Goal: Task Accomplishment & Management: Use online tool/utility

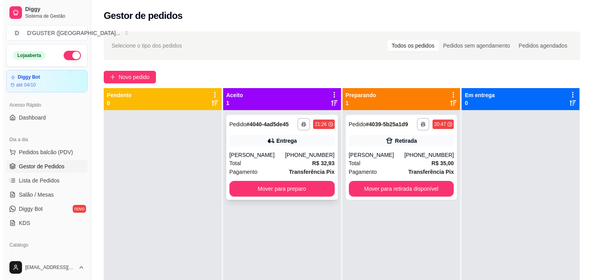
scroll to position [44, 0]
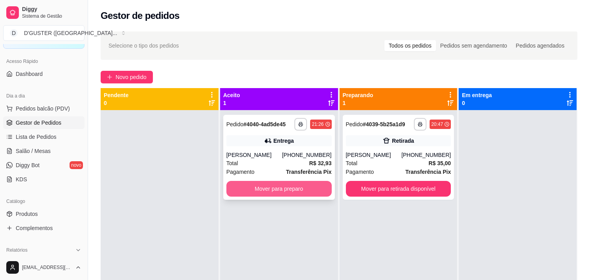
click at [297, 189] on button "Mover para preparo" at bounding box center [278, 189] width 105 height 16
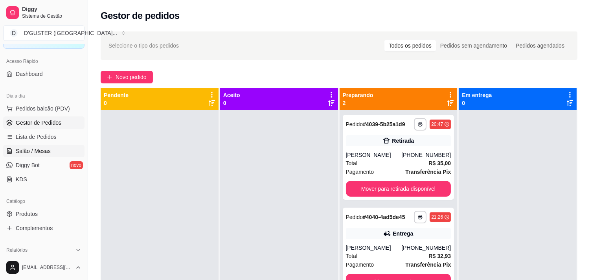
click at [41, 149] on span "Salão / Mesas" at bounding box center [33, 151] width 35 height 8
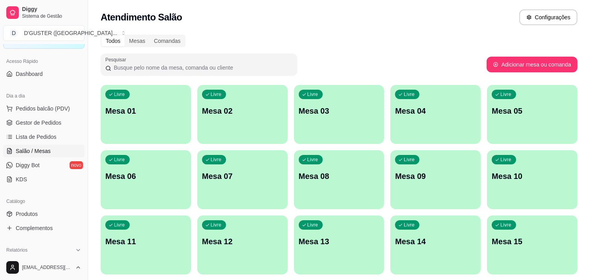
click at [367, 124] on div "Livre Mesa 03" at bounding box center [339, 110] width 90 height 50
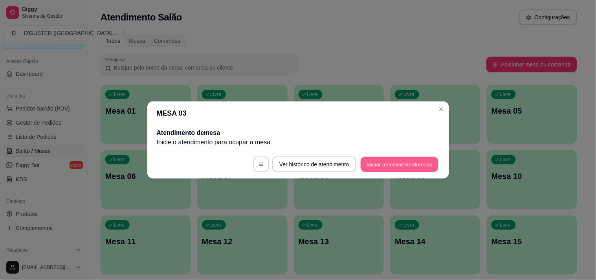
click at [421, 159] on button "Iniciar atendimento de mesa" at bounding box center [400, 164] width 78 height 15
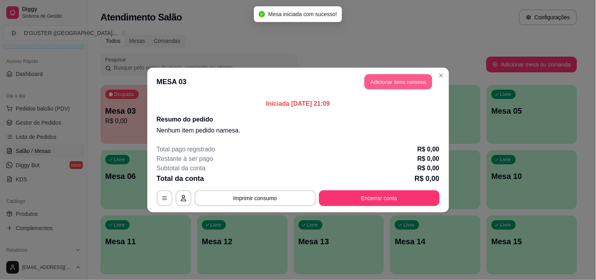
click at [403, 77] on button "Adicionar itens na mesa" at bounding box center [399, 81] width 68 height 15
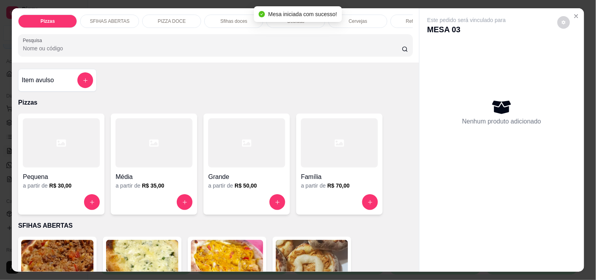
click at [320, 167] on div at bounding box center [339, 142] width 77 height 49
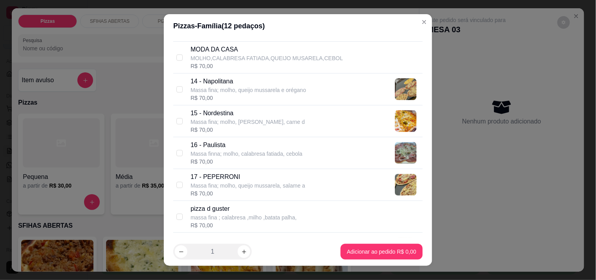
scroll to position [524, 0]
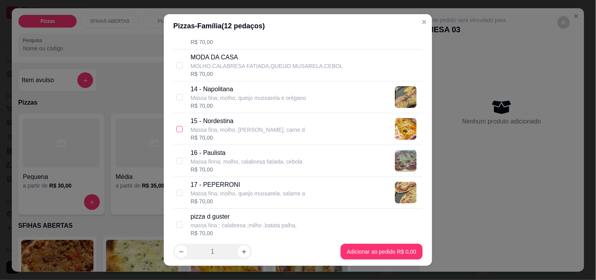
click at [177, 130] on input "checkbox" at bounding box center [180, 129] width 6 height 6
checkbox input "true"
click at [177, 96] on input "checkbox" at bounding box center [180, 97] width 6 height 6
checkbox input "true"
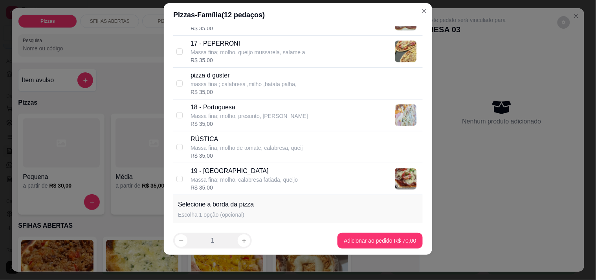
scroll to position [655, 0]
click at [177, 178] on input "checkbox" at bounding box center [180, 178] width 6 height 6
checkbox input "true"
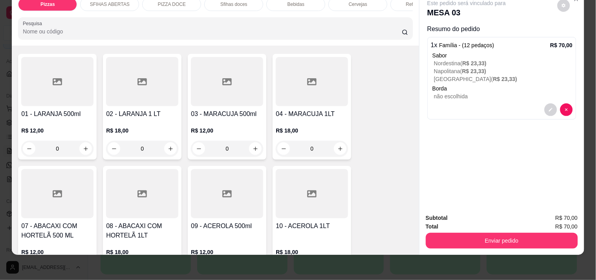
scroll to position [1354, 0]
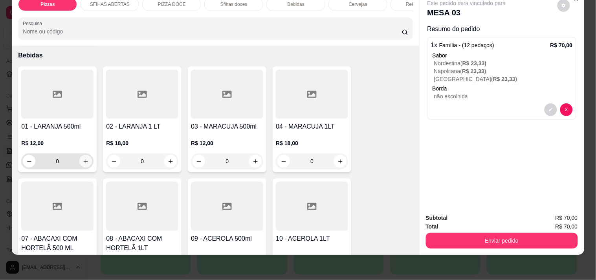
click at [87, 155] on button "increase-product-quantity" at bounding box center [85, 161] width 13 height 13
type input "1"
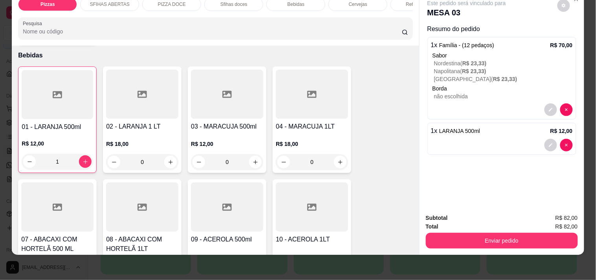
scroll to position [1354, 0]
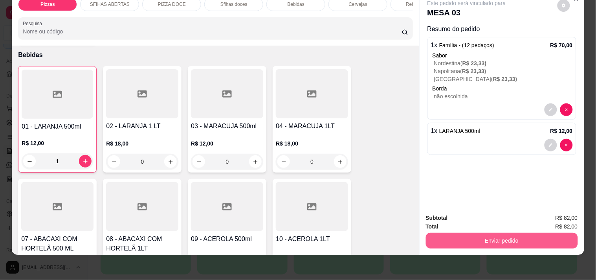
click at [503, 233] on button "Enviar pedido" at bounding box center [502, 241] width 152 height 16
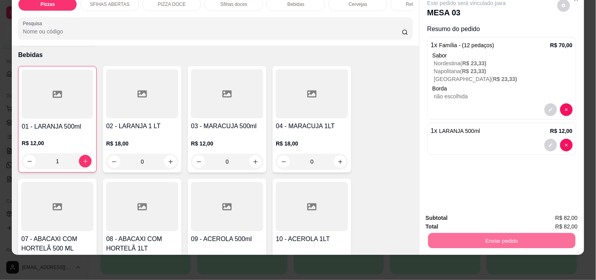
click at [491, 215] on button "Não registrar e enviar pedido" at bounding box center [475, 214] width 79 height 15
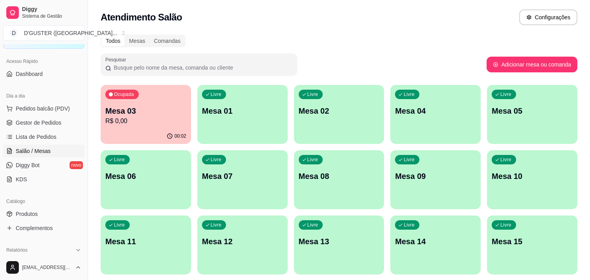
click at [54, 129] on ul "Pedidos balcão (PDV) Gestor de Pedidos Lista de Pedidos Salão / Mesas Diggy Bot…" at bounding box center [43, 143] width 81 height 83
click at [31, 123] on span "Gestor de Pedidos" at bounding box center [39, 123] width 46 height 8
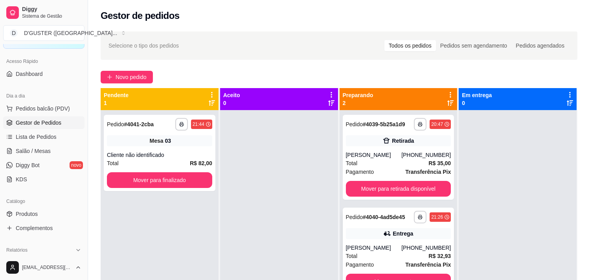
click at [393, 237] on div "Entrega" at bounding box center [403, 234] width 20 height 8
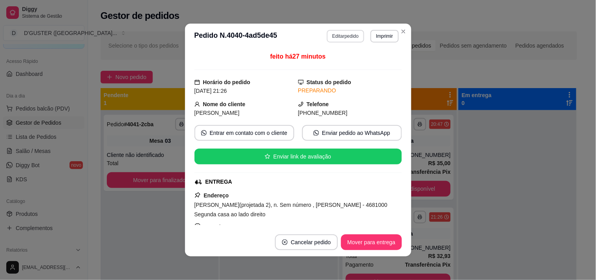
click at [342, 41] on button "Editar pedido" at bounding box center [345, 36] width 37 height 13
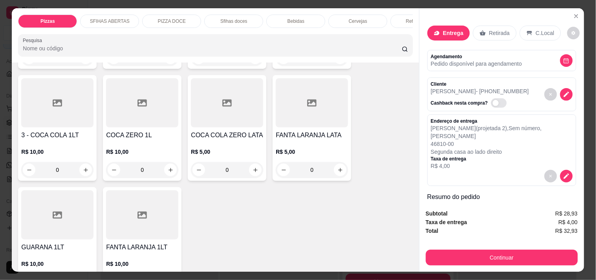
scroll to position [2227, 0]
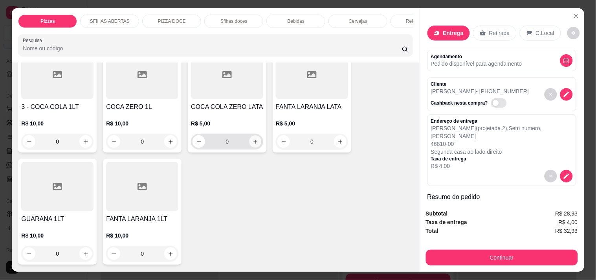
click at [253, 139] on icon "increase-product-quantity" at bounding box center [256, 142] width 6 height 6
type input "1"
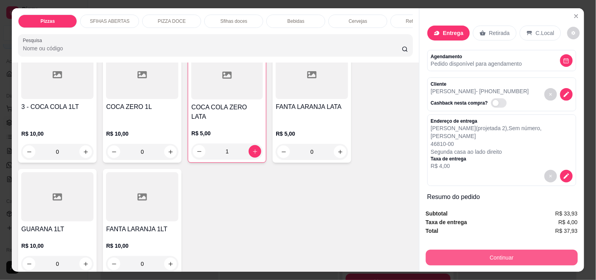
click at [519, 256] on button "Continuar" at bounding box center [502, 258] width 152 height 16
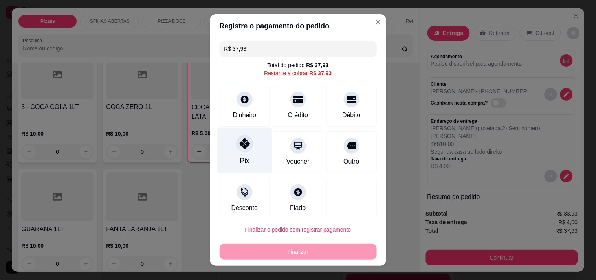
click at [243, 153] on div "Pix" at bounding box center [244, 150] width 55 height 46
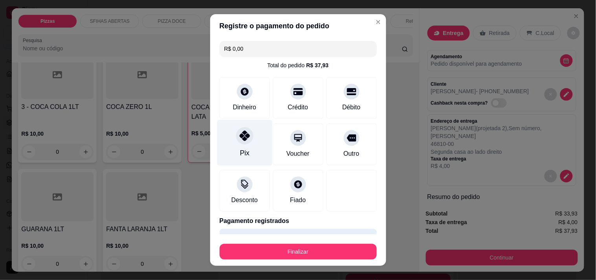
type input "R$ 0,00"
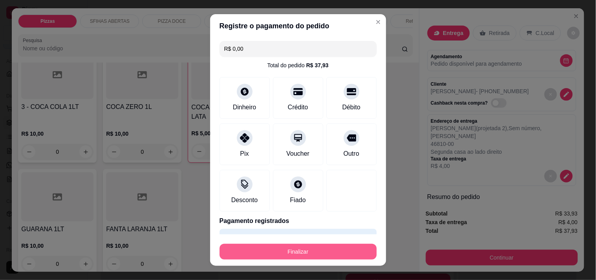
click at [306, 253] on button "Finalizar" at bounding box center [298, 252] width 157 height 16
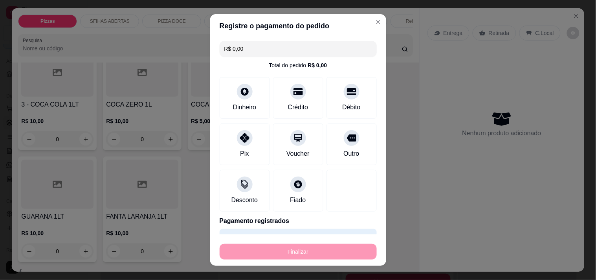
type input "0"
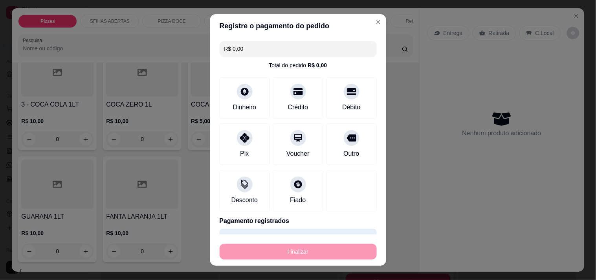
type input "0"
type input "-R$ 37,93"
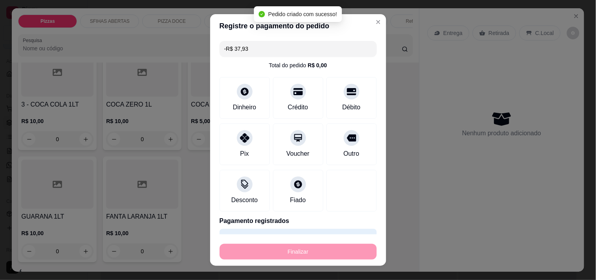
scroll to position [2225, 0]
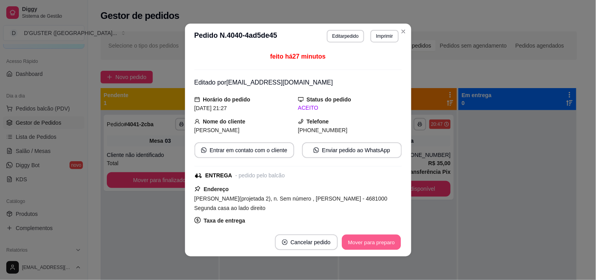
click at [366, 244] on button "Mover para preparo" at bounding box center [371, 242] width 59 height 15
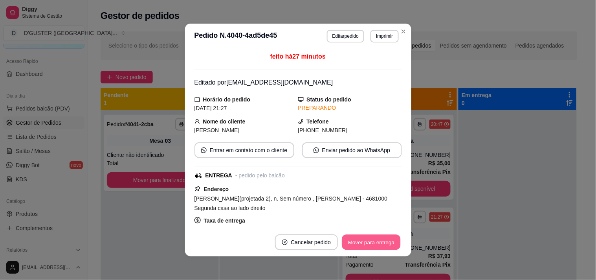
click at [366, 244] on button "Mover para entrega" at bounding box center [371, 242] width 59 height 15
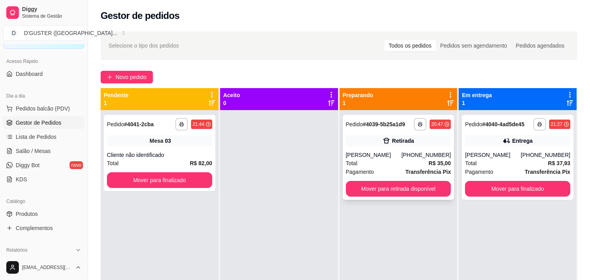
click at [443, 165] on strong "R$ 35,00" at bounding box center [439, 163] width 22 height 6
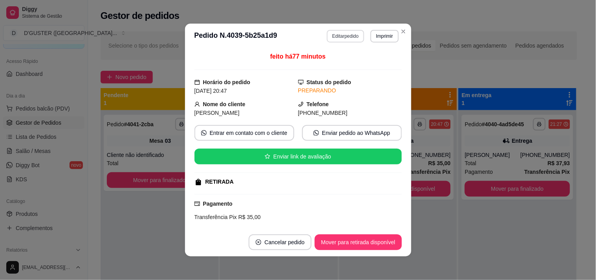
click at [359, 38] on button "Editar pedido" at bounding box center [345, 36] width 37 height 13
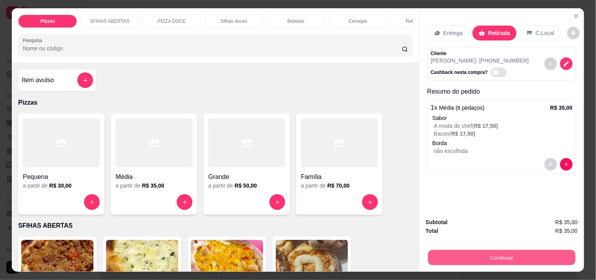
click at [517, 253] on button "Continuar" at bounding box center [501, 257] width 147 height 15
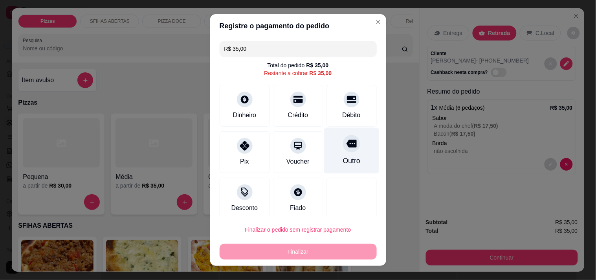
drag, startPoint x: 335, startPoint y: 97, endPoint x: 327, endPoint y: 150, distance: 53.6
click at [347, 97] on icon at bounding box center [351, 99] width 9 height 7
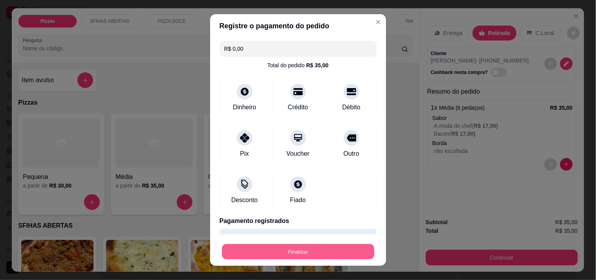
click at [344, 257] on button "Finalizar" at bounding box center [298, 251] width 153 height 15
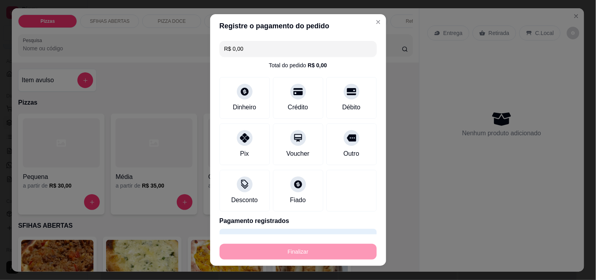
type input "-R$ 35,00"
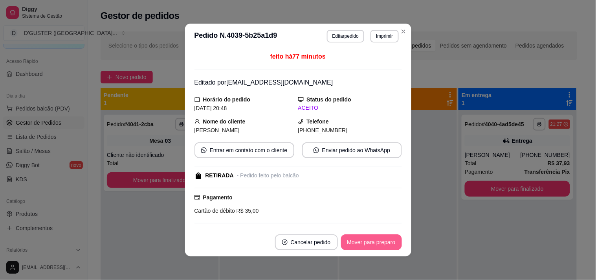
click at [382, 240] on button "Mover para preparo" at bounding box center [371, 242] width 61 height 16
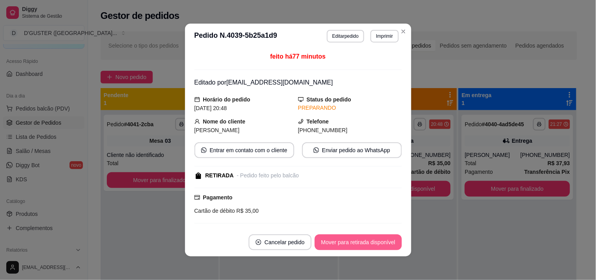
click at [380, 241] on button "Mover para retirada disponível" at bounding box center [358, 242] width 87 height 16
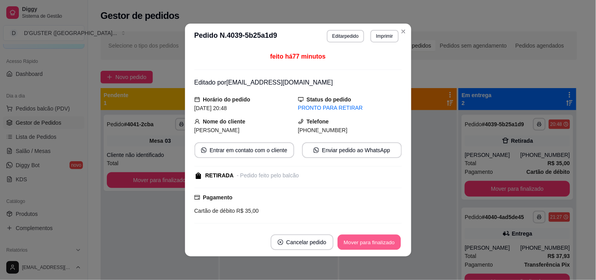
click at [384, 243] on button "Mover para finalizado" at bounding box center [369, 242] width 63 height 15
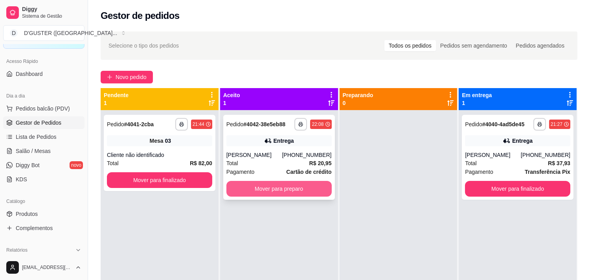
click at [268, 187] on button "Mover para preparo" at bounding box center [278, 189] width 105 height 16
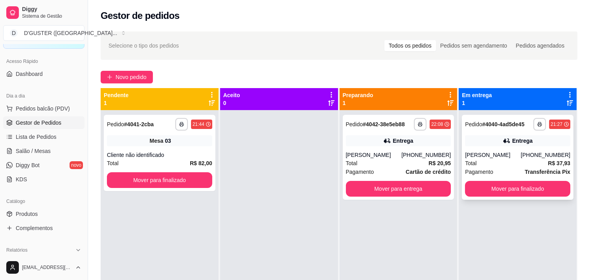
click at [493, 151] on div "[PERSON_NAME]" at bounding box center [493, 155] width 56 height 8
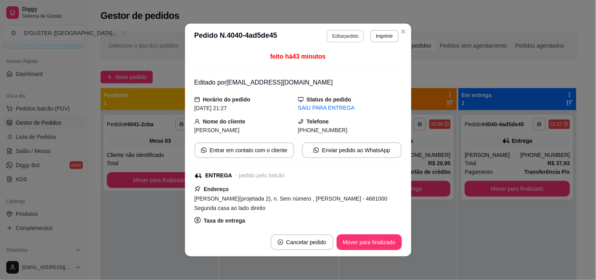
click at [353, 35] on button "Editar pedido" at bounding box center [345, 36] width 37 height 13
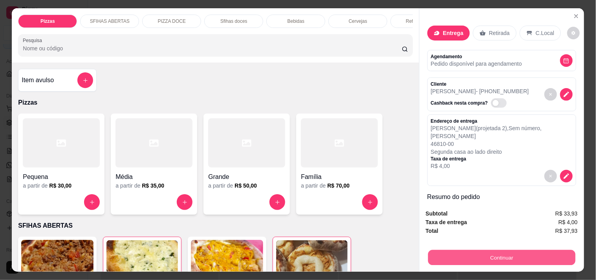
click at [500, 250] on button "Continuar" at bounding box center [501, 257] width 147 height 15
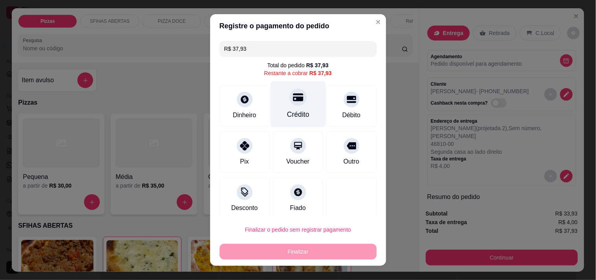
click at [298, 109] on div "Crédito" at bounding box center [298, 114] width 22 height 10
type input "R$ 0,00"
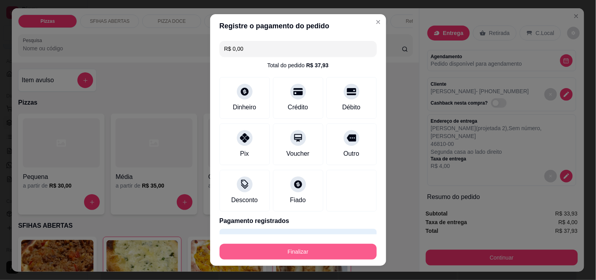
click at [329, 253] on button "Finalizar" at bounding box center [298, 252] width 157 height 16
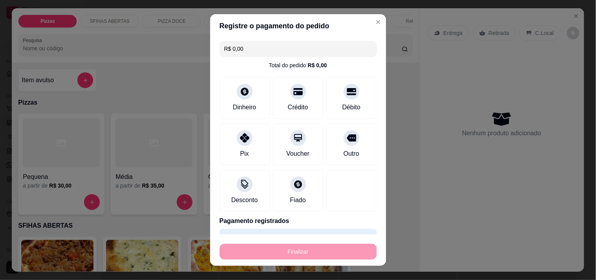
type input "0"
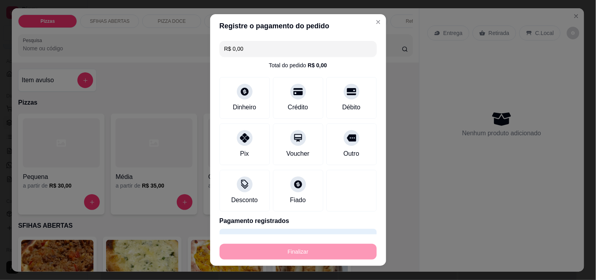
type input "0"
type input "-R$ 37,93"
click at [329, 253] on div "Finalizar" at bounding box center [298, 252] width 157 height 16
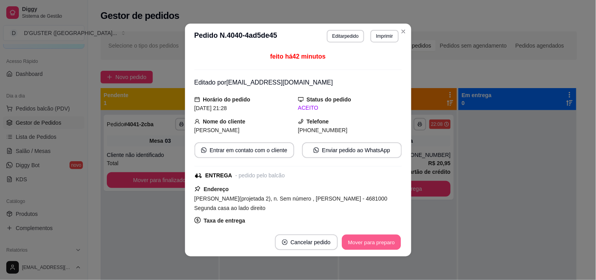
click at [366, 246] on button "Mover para preparo" at bounding box center [371, 242] width 59 height 15
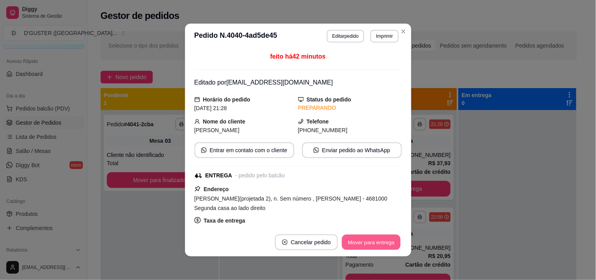
click at [366, 246] on button "Mover para entrega" at bounding box center [371, 242] width 59 height 15
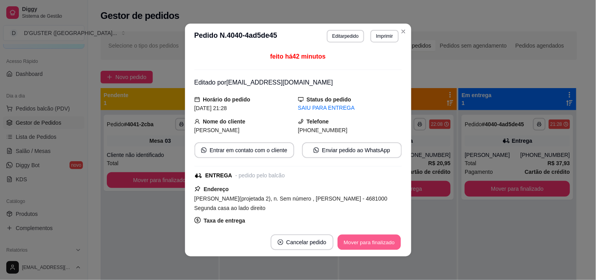
click at [387, 238] on button "Mover para finalizado" at bounding box center [369, 242] width 63 height 15
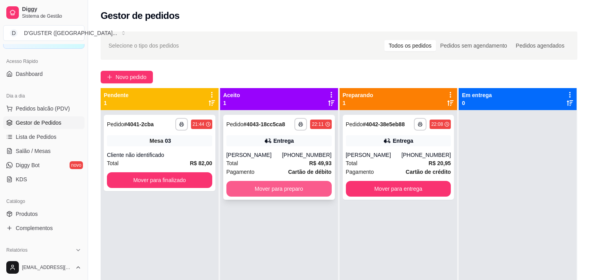
click at [289, 193] on button "Mover para preparo" at bounding box center [278, 189] width 105 height 16
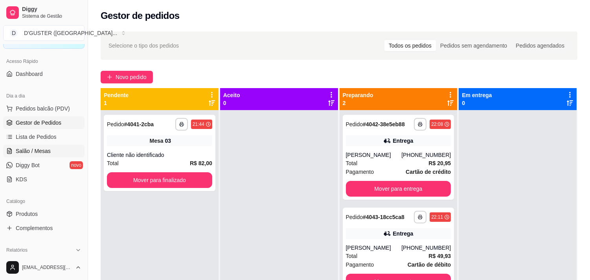
click at [28, 153] on span "Salão / Mesas" at bounding box center [33, 151] width 35 height 8
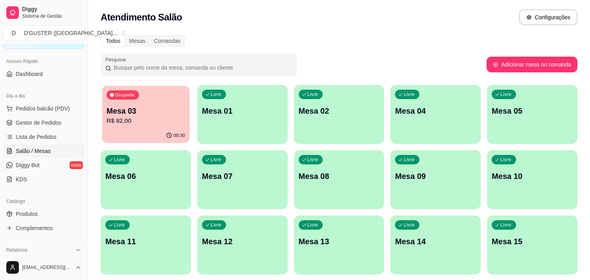
click at [140, 122] on p "R$ 82,00" at bounding box center [146, 120] width 79 height 9
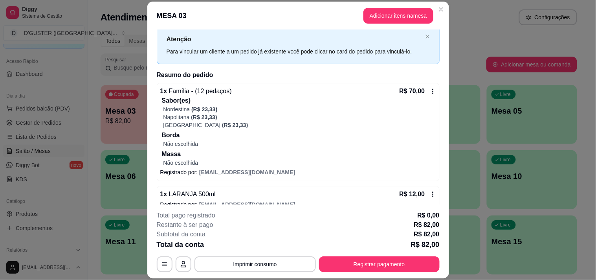
scroll to position [33, 0]
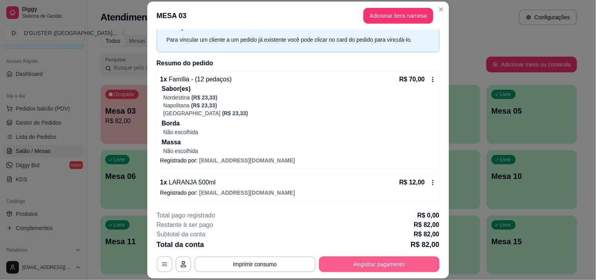
click at [393, 262] on button "Registrar pagamento" at bounding box center [379, 264] width 121 height 16
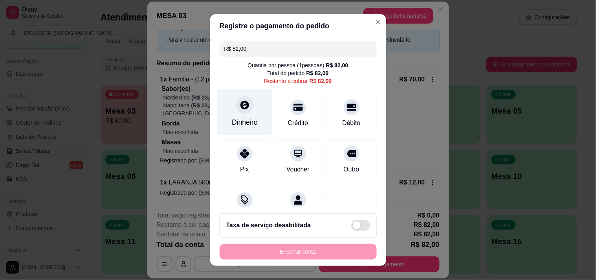
click at [235, 113] on div "Dinheiro" at bounding box center [244, 112] width 55 height 46
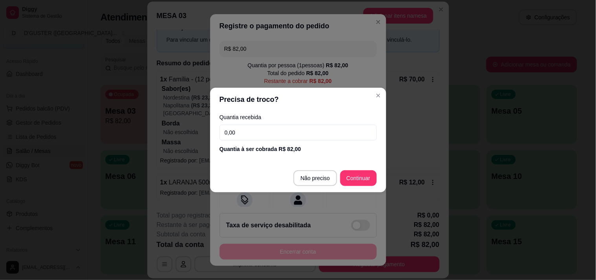
click at [289, 134] on input "0,00" at bounding box center [298, 133] width 157 height 16
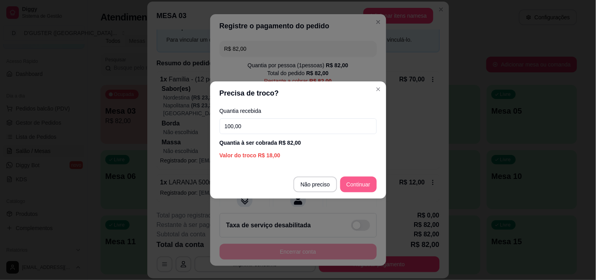
type input "100,00"
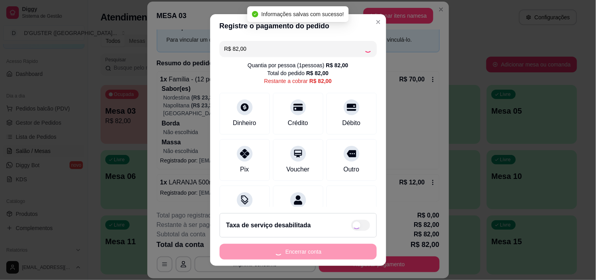
type input "R$ 0,00"
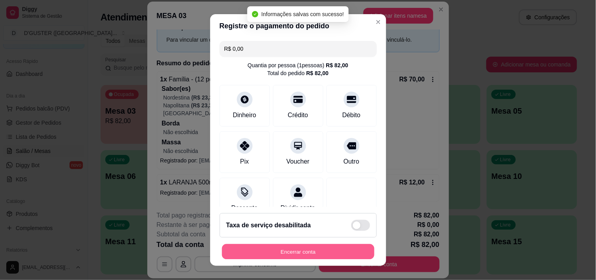
click at [317, 253] on button "Encerrar conta" at bounding box center [298, 251] width 153 height 15
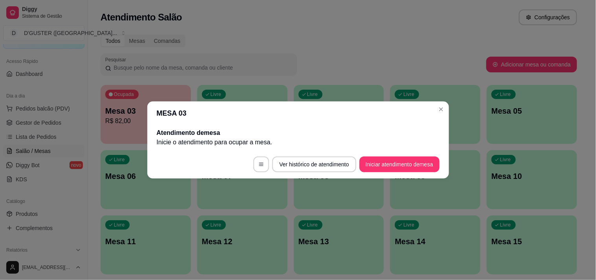
scroll to position [0, 0]
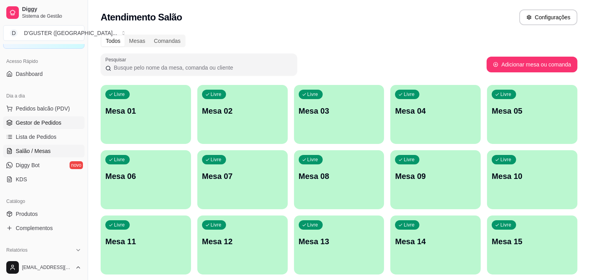
click at [42, 123] on span "Gestor de Pedidos" at bounding box center [39, 123] width 46 height 8
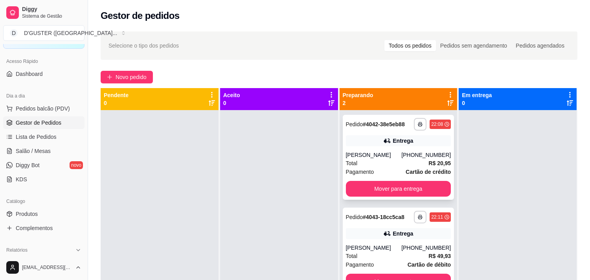
click at [395, 156] on div "[PERSON_NAME]" at bounding box center [374, 155] width 56 height 8
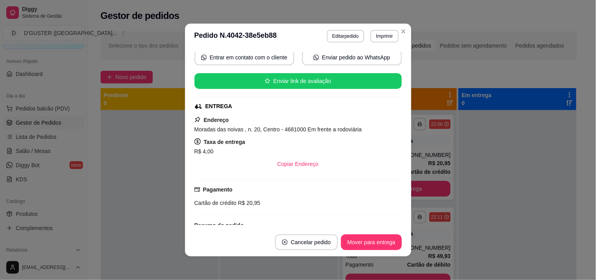
scroll to position [87, 0]
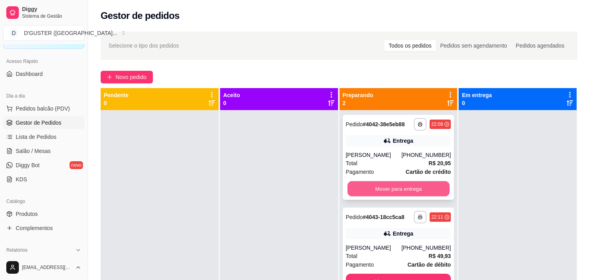
click at [412, 189] on button "Mover para entrega" at bounding box center [398, 188] width 102 height 15
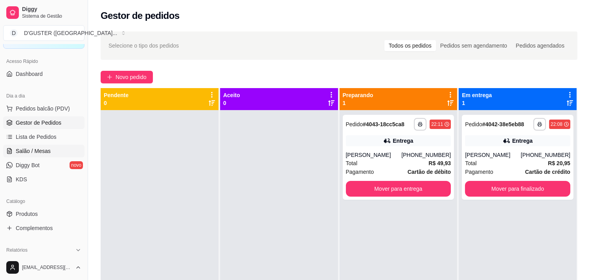
click at [37, 147] on span "Salão / Mesas" at bounding box center [33, 151] width 35 height 8
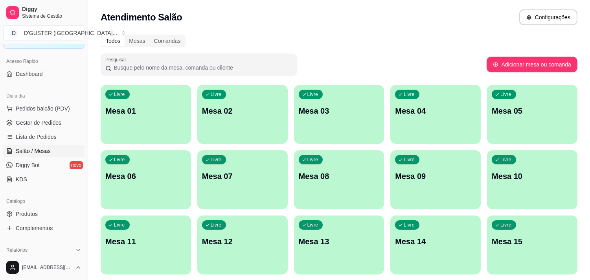
click at [108, 130] on div "Livre Mesa 01" at bounding box center [146, 110] width 90 height 50
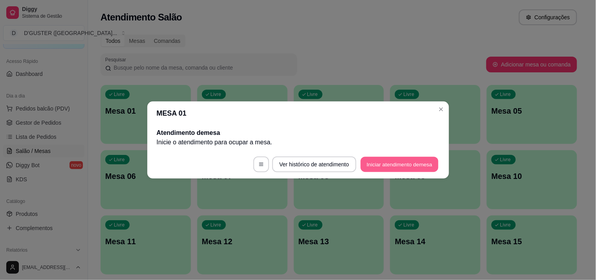
click at [383, 163] on button "Iniciar atendimento de mesa" at bounding box center [400, 164] width 78 height 15
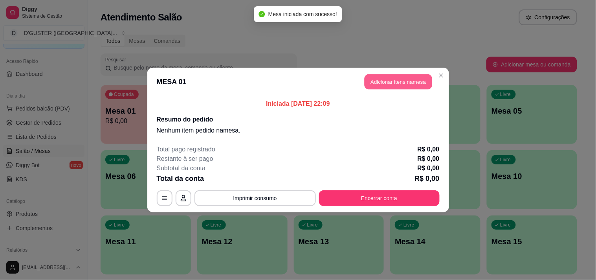
click at [398, 80] on button "Adicionar itens na mesa" at bounding box center [399, 81] width 68 height 15
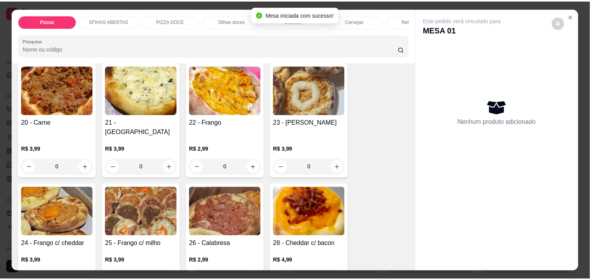
scroll to position [175, 0]
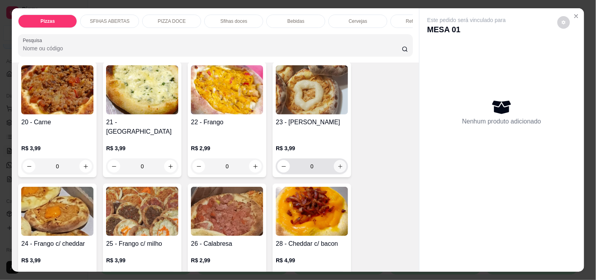
click at [338, 164] on icon "increase-product-quantity" at bounding box center [341, 167] width 6 height 6
type input "1"
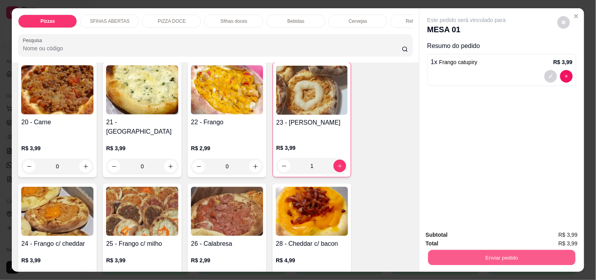
click at [512, 254] on button "Enviar pedido" at bounding box center [501, 257] width 147 height 15
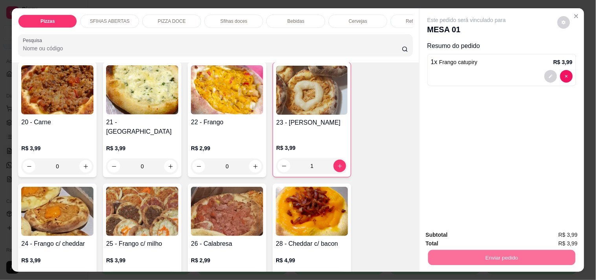
click at [478, 231] on button "Não registrar e enviar pedido" at bounding box center [475, 235] width 79 height 15
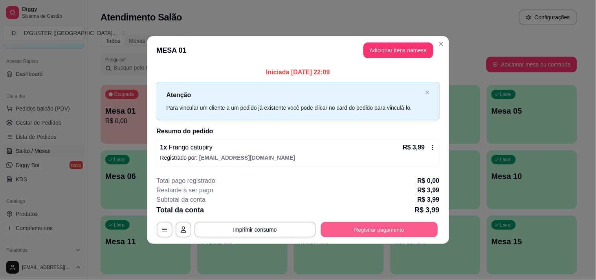
click at [383, 229] on button "Registrar pagamento" at bounding box center [379, 229] width 117 height 15
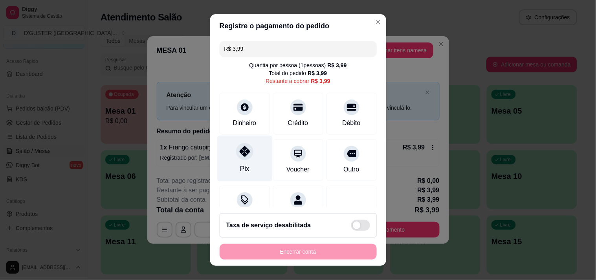
click at [241, 155] on icon at bounding box center [244, 151] width 10 height 10
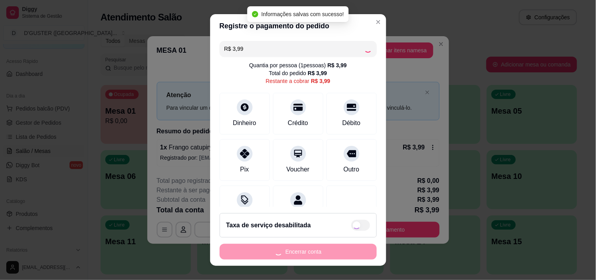
type input "R$ 0,00"
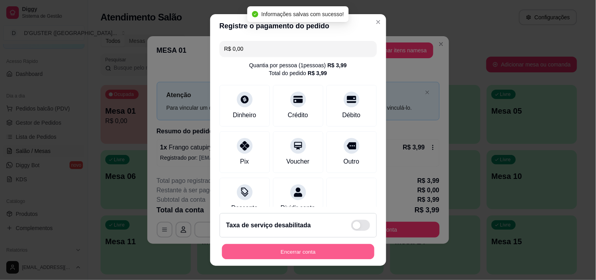
click at [340, 257] on button "Encerrar conta" at bounding box center [298, 251] width 153 height 15
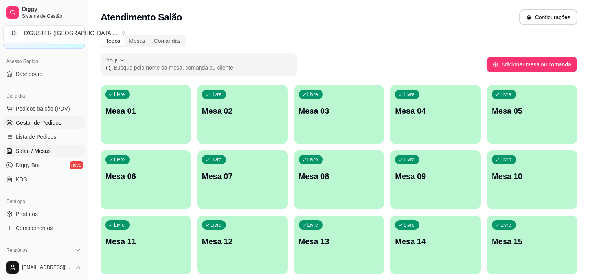
click at [26, 121] on span "Gestor de Pedidos" at bounding box center [39, 123] width 46 height 8
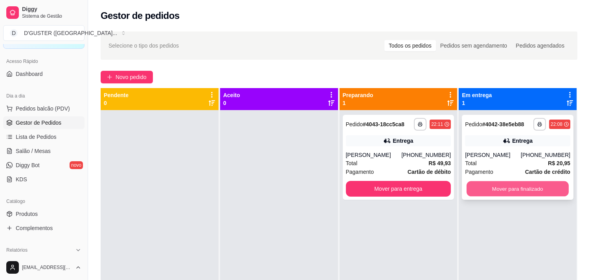
click at [528, 193] on button "Mover para finalizado" at bounding box center [518, 188] width 102 height 15
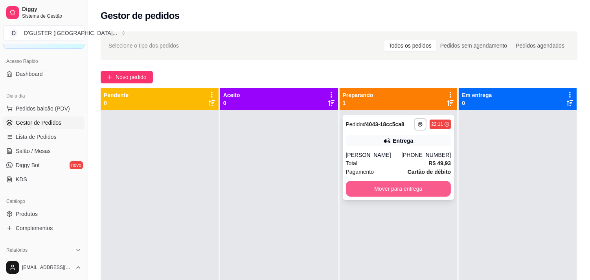
click at [425, 195] on button "Mover para entrega" at bounding box center [398, 189] width 105 height 16
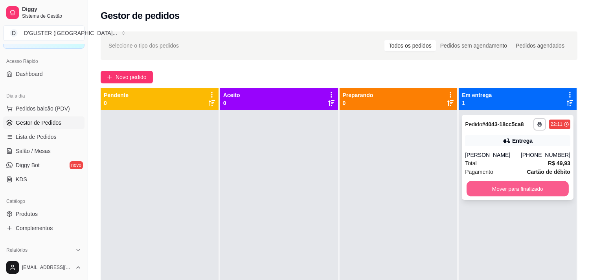
click at [507, 191] on button "Mover para finalizado" at bounding box center [518, 188] width 102 height 15
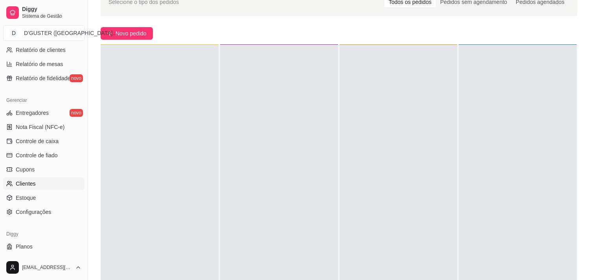
scroll to position [285, 0]
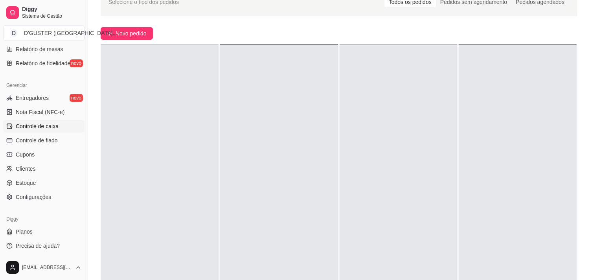
click at [51, 126] on span "Controle de caixa" at bounding box center [37, 126] width 43 height 8
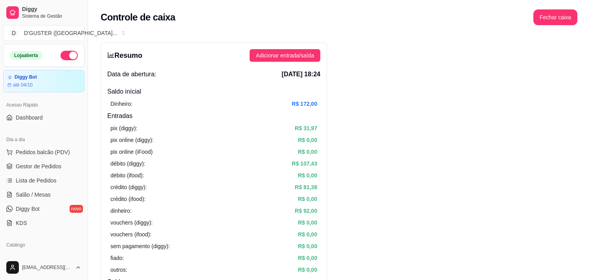
click at [61, 59] on button "button" at bounding box center [69, 55] width 17 height 9
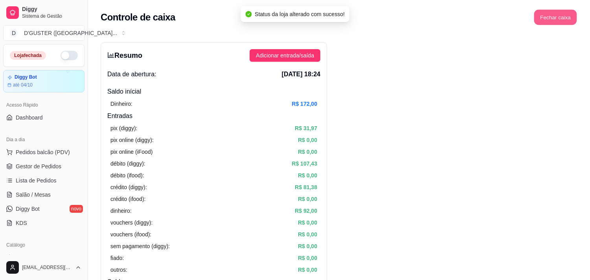
click at [548, 22] on button "Fechar caixa" at bounding box center [555, 17] width 43 height 15
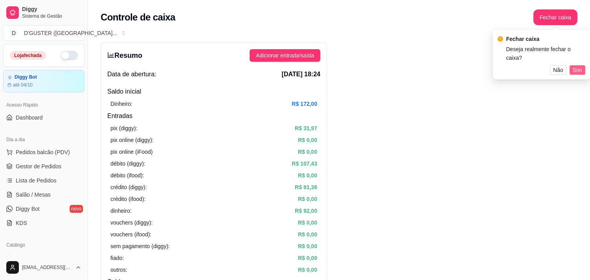
click at [578, 66] on span "Sim" at bounding box center [577, 70] width 9 height 9
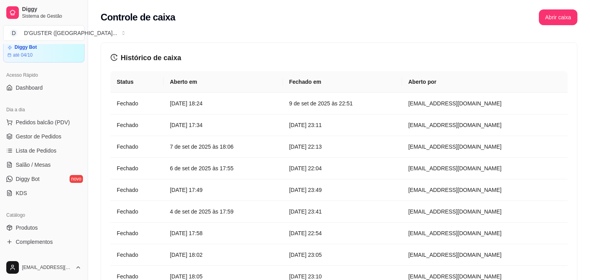
scroll to position [44, 0]
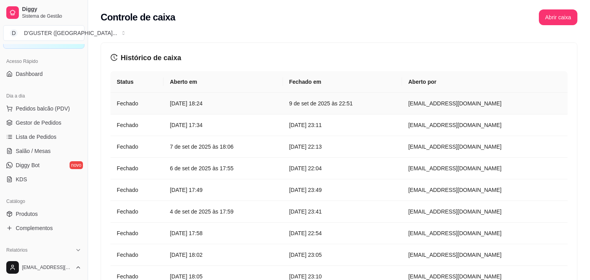
click at [546, 97] on td "[EMAIL_ADDRESS][DOMAIN_NAME]" at bounding box center [484, 104] width 165 height 22
